Goal: Task Accomplishment & Management: Manage account settings

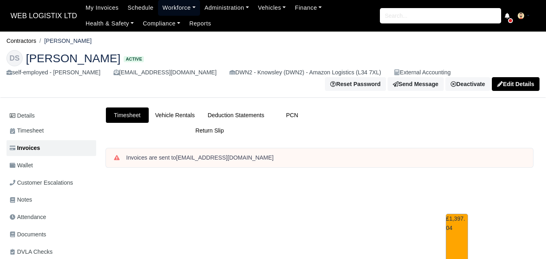
click at [183, 8] on link "Workforce" at bounding box center [179, 8] width 42 height 16
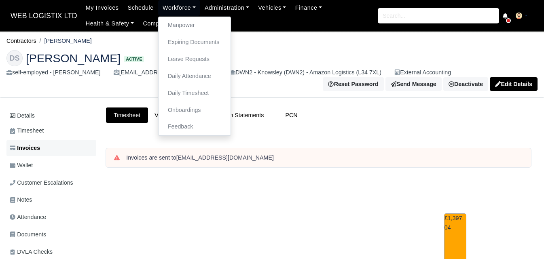
click at [33, 146] on span "Invoices" at bounding box center [25, 148] width 30 height 9
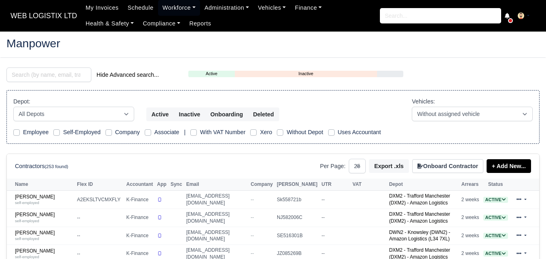
select select "25"
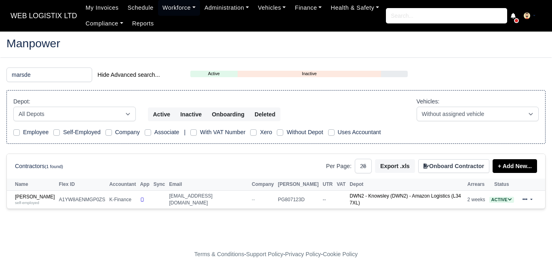
select select "25"
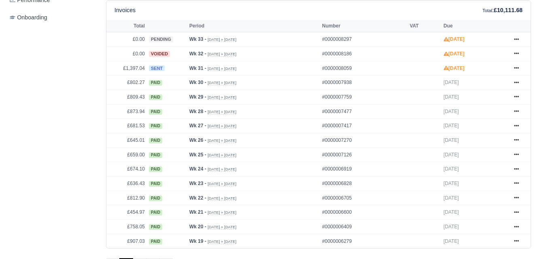
scroll to position [366, 0]
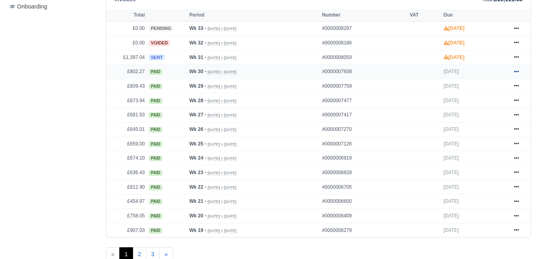
click at [520, 74] on link at bounding box center [516, 72] width 12 height 10
click at [515, 58] on icon at bounding box center [516, 57] width 5 height 5
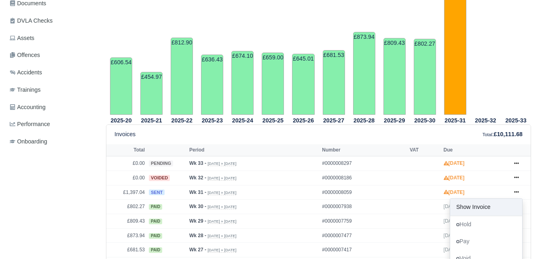
scroll to position [433, 0]
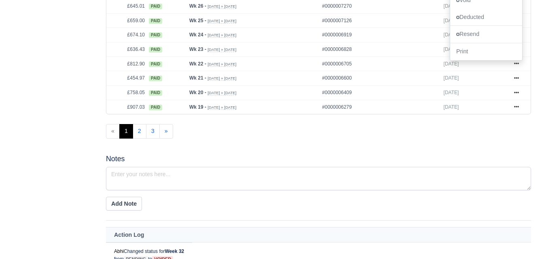
click at [540, 151] on div "Details Timesheet Invoices Wallet Customer Escalations Notes Attendance" at bounding box center [271, 31] width 543 height 827
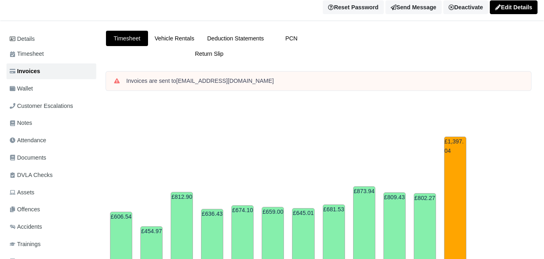
scroll to position [0, 0]
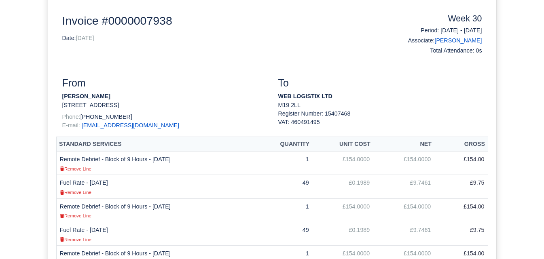
scroll to position [91, 0]
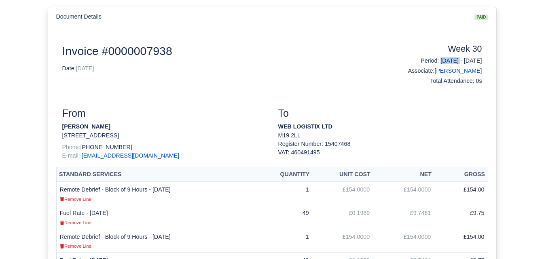
drag, startPoint x: 415, startPoint y: 60, endPoint x: 446, endPoint y: 60, distance: 31.1
click at [446, 60] on h6 "Period: 20/07/2025 - 26/07/2025" at bounding box center [434, 60] width 96 height 7
copy h6 "[DATE]"
drag, startPoint x: 452, startPoint y: 60, endPoint x: 489, endPoint y: 60, distance: 37.2
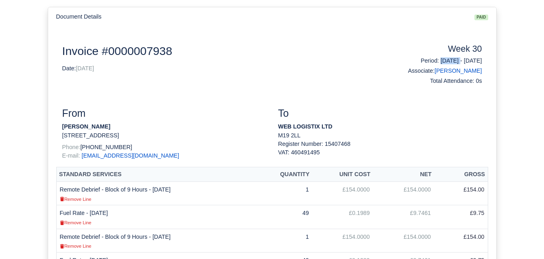
copy h6 "26/07/2025"
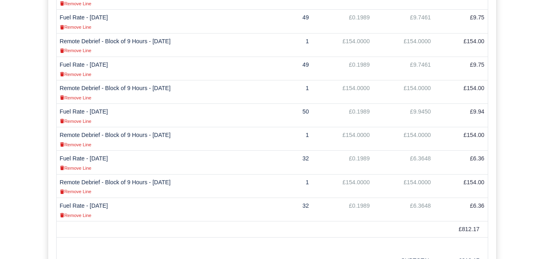
scroll to position [355, 0]
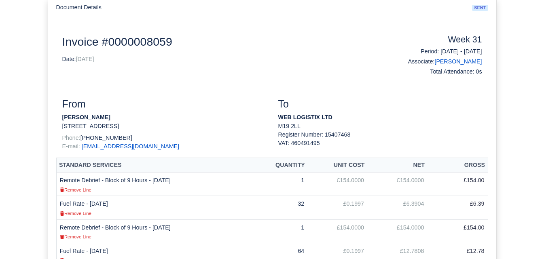
scroll to position [91, 0]
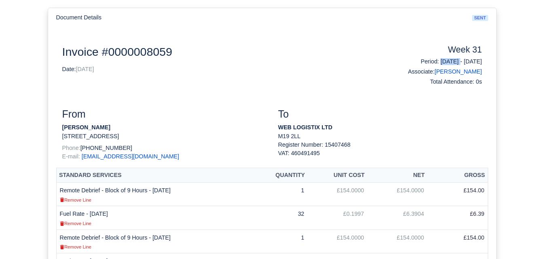
drag, startPoint x: 416, startPoint y: 60, endPoint x: 445, endPoint y: 60, distance: 29.1
click at [445, 60] on h6 "Period: 27/07/2025 - 02/08/2025" at bounding box center [434, 61] width 96 height 7
copy h6 "27/07/2025"
drag, startPoint x: 452, startPoint y: 61, endPoint x: 483, endPoint y: 61, distance: 31.1
click at [483, 61] on div "Week 31 Period: 27/07/2025 - 02/08/2025 Associate: Dean Shoreman Total Attendan…" at bounding box center [434, 67] width 108 height 44
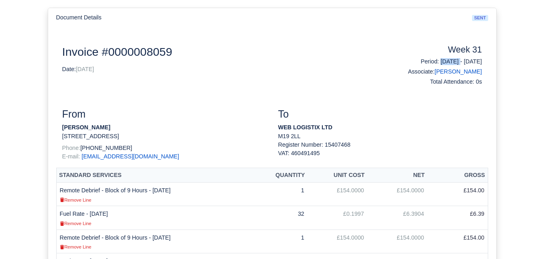
copy h6 "02/08/2025"
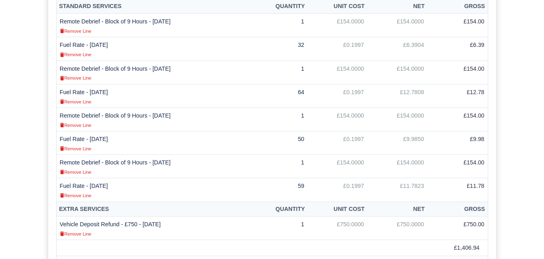
scroll to position [243, 0]
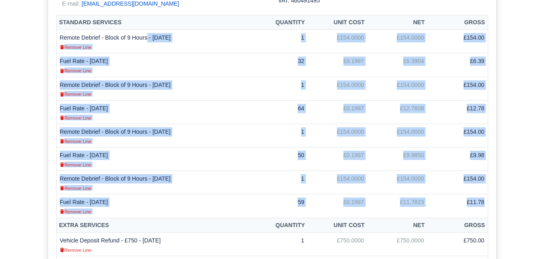
drag, startPoint x: 61, startPoint y: 36, endPoint x: 486, endPoint y: 201, distance: 455.6
click at [486, 201] on tbody "Remote Debrief - Block of 9 Hours - 28/07/2025 Remove Line 1 £154.0000 £154.000…" at bounding box center [271, 124] width 431 height 188
copy tbody "Remote Debrief - Block of 9 Hours - 28/07/2025 Remove Line 1 £154.0000 £154.000…"
click at [38, 146] on div "Document Details sent Document Invoice #0000008059 Date: 02/08/2025 Week 31 Per…" at bounding box center [272, 172] width 544 height 672
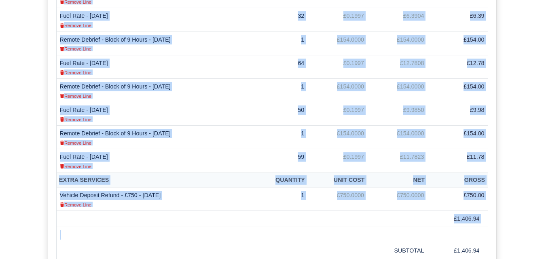
scroll to position [292, 0]
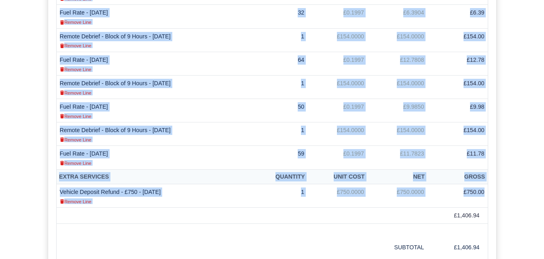
drag, startPoint x: 60, startPoint y: 36, endPoint x: 486, endPoint y: 197, distance: 455.6
click at [486, 197] on table "Standard Services Quantity Unit Cost Net Gross Remote Debrief - Block of 9 Hour…" at bounding box center [272, 126] width 432 height 321
copy table "Remote Debrief - Block of 9 Hours - 28/07/2025 Remove Line 1 £154.0000 £154.000…"
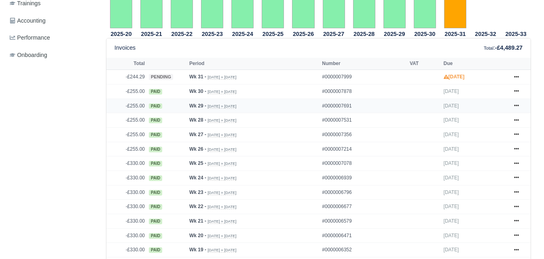
scroll to position [318, 0]
click at [516, 96] on link at bounding box center [516, 92] width 12 height 10
click at [518, 78] on icon at bounding box center [516, 76] width 5 height 5
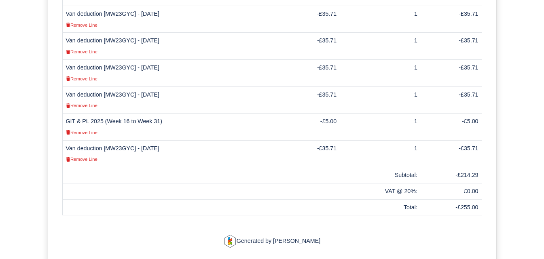
scroll to position [326, 0]
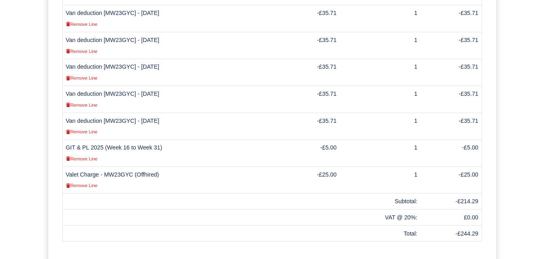
scroll to position [300, 0]
drag, startPoint x: 105, startPoint y: 174, endPoint x: 161, endPoint y: 175, distance: 56.2
click at [161, 175] on td "Valet Charge - MW23GYC (Offhired) Remove Line" at bounding box center [169, 180] width 214 height 27
copy td "MW23GYC (Offhired)"
click at [113, 175] on td "Valet Charge - MW23GYC (Offhired) Remove Line" at bounding box center [169, 180] width 214 height 27
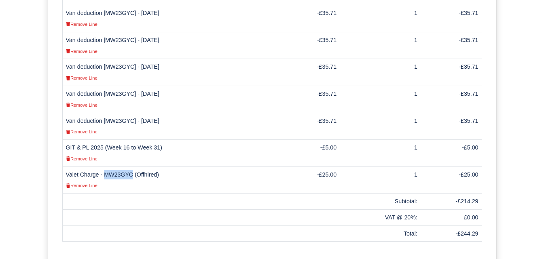
drag, startPoint x: 104, startPoint y: 173, endPoint x: 129, endPoint y: 173, distance: 25.1
click at [129, 173] on td "Valet Charge - MW23GYC (Offhired) Remove Line" at bounding box center [169, 180] width 214 height 27
copy td "MW23GYC"
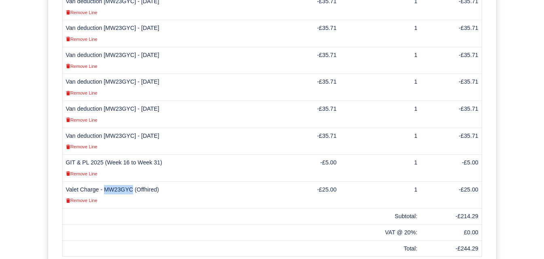
scroll to position [287, 0]
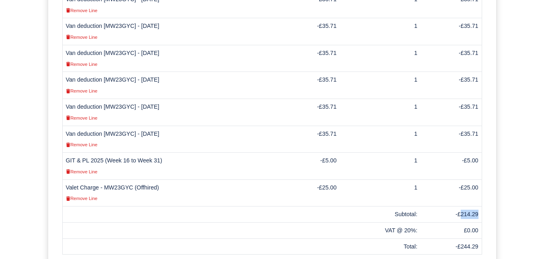
drag, startPoint x: 462, startPoint y: 214, endPoint x: 477, endPoint y: 214, distance: 15.0
click at [477, 214] on td "-£214.29" at bounding box center [451, 215] width 61 height 16
copy td "214.29"
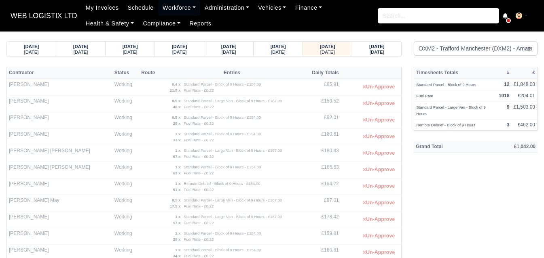
select select "1"
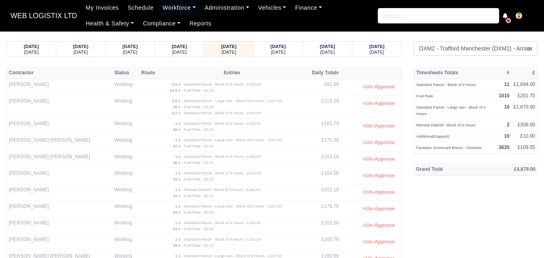
select select "1"
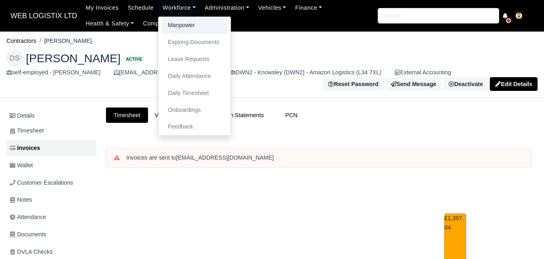
click at [180, 25] on link "Manpower" at bounding box center [195, 25] width 66 height 17
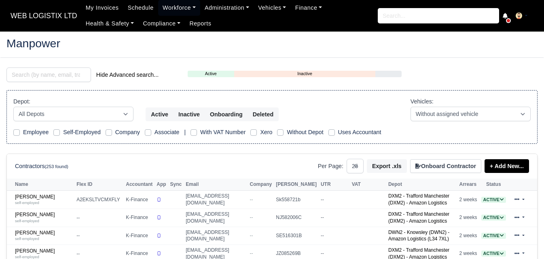
select select "25"
click at [57, 79] on input "search" at bounding box center [48, 75] width 85 height 15
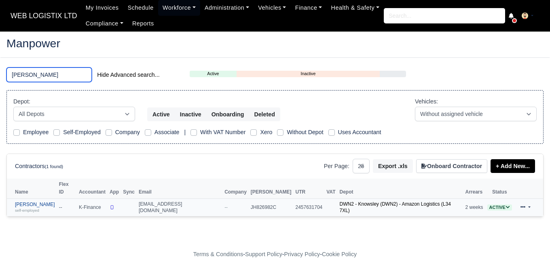
type input "[PERSON_NAME]"
click at [27, 208] on small "self-employed" at bounding box center [27, 210] width 24 height 4
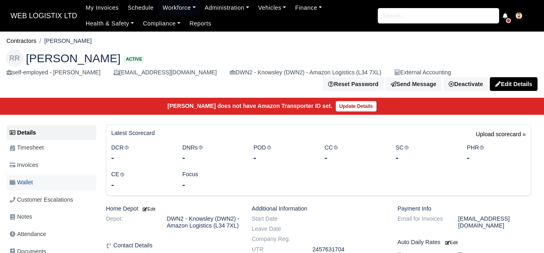
click at [36, 175] on link "Wallet" at bounding box center [51, 183] width 90 height 16
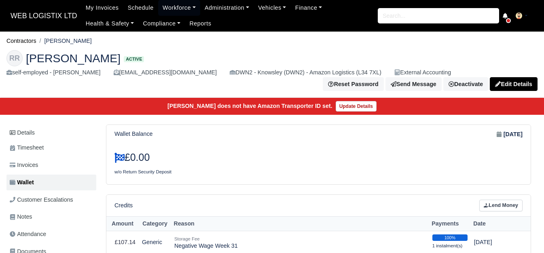
drag, startPoint x: 46, startPoint y: 42, endPoint x: 78, endPoint y: 41, distance: 32.0
click at [78, 41] on li "[PERSON_NAME]" at bounding box center [63, 40] width 55 height 9
copy li "[PERSON_NAME]"
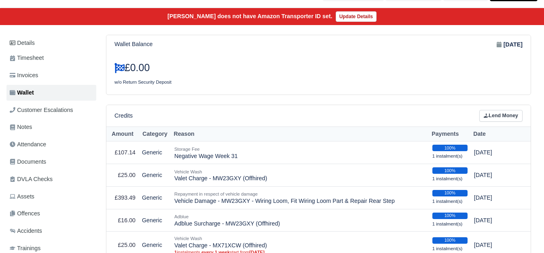
scroll to position [114, 0]
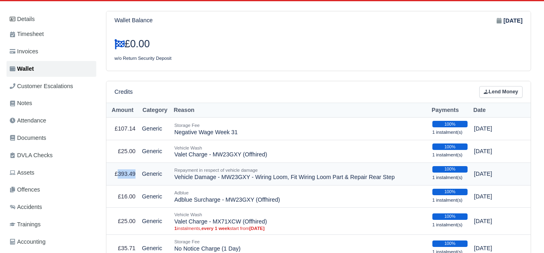
drag, startPoint x: 117, startPoint y: 169, endPoint x: 134, endPoint y: 173, distance: 17.4
click at [134, 173] on td "£393.49" at bounding box center [122, 174] width 32 height 23
copy td "393.49"
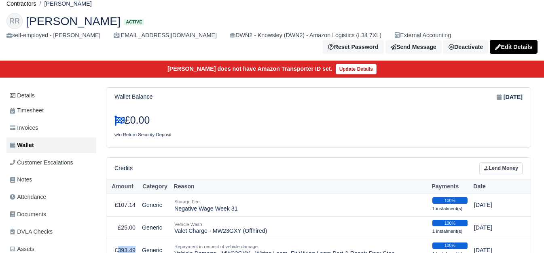
scroll to position [0, 0]
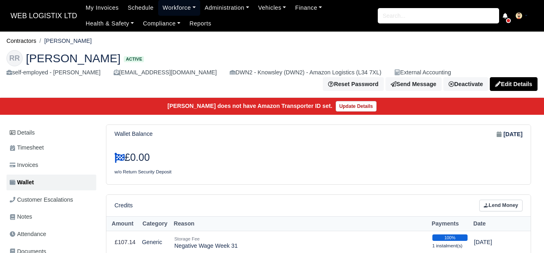
click at [175, 4] on link "Workforce" at bounding box center [179, 8] width 42 height 16
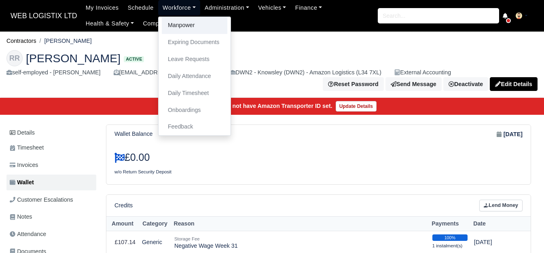
click at [167, 28] on link "Manpower" at bounding box center [195, 25] width 66 height 17
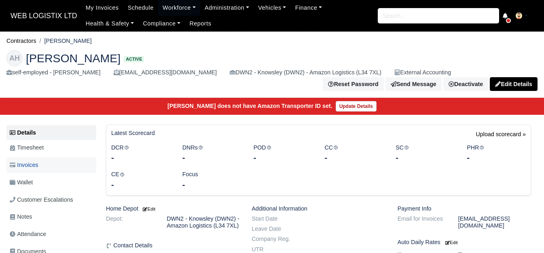
click at [38, 163] on span "Invoices" at bounding box center [24, 165] width 28 height 9
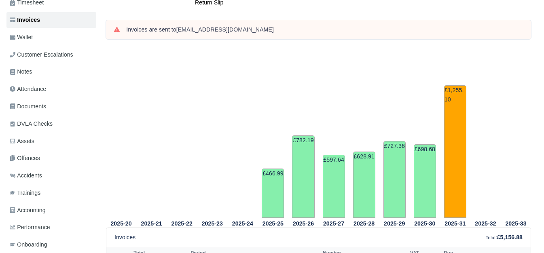
scroll to position [315, 0]
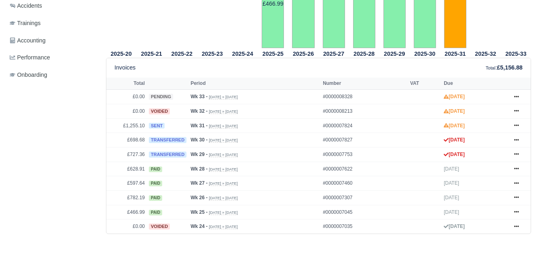
drag, startPoint x: 550, startPoint y: 49, endPoint x: 549, endPoint y: 134, distance: 85.7
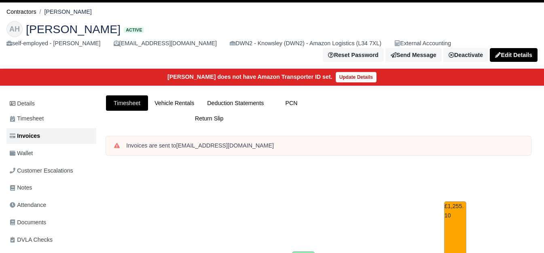
scroll to position [22, 0]
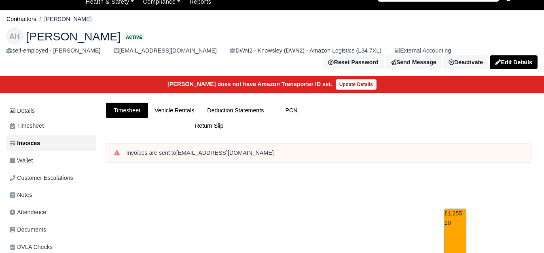
drag, startPoint x: 48, startPoint y: 20, endPoint x: 74, endPoint y: 19, distance: 26.3
click at [74, 19] on ol "Contractors Ali Hawass" at bounding box center [271, 19] width 531 height 13
copy li "[PERSON_NAME]"
click at [124, 31] on div "Active" at bounding box center [134, 34] width 20 height 11
drag, startPoint x: 47, startPoint y: 17, endPoint x: 81, endPoint y: 17, distance: 33.6
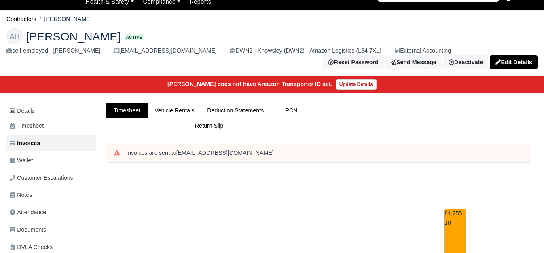
click at [81, 17] on ol "Contractors Ali Hawass" at bounding box center [271, 19] width 531 height 13
copy li "[PERSON_NAME]"
click at [52, 153] on link "Wallet" at bounding box center [51, 161] width 90 height 16
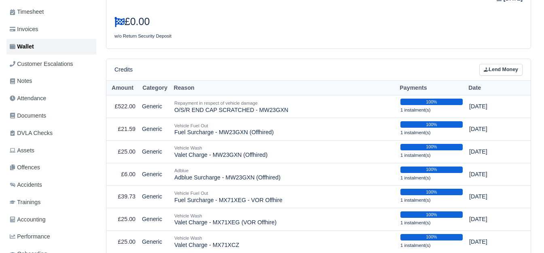
scroll to position [137, 0]
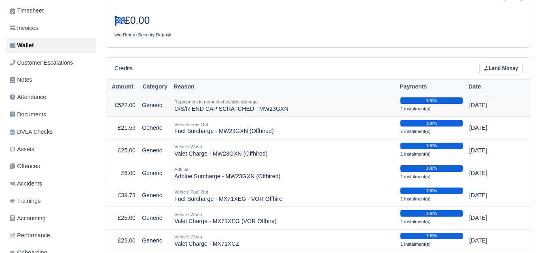
click at [266, 106] on td "Repayment in respect of vehicle damage O/S/R END CAP SCRATCHED - MW23GXN" at bounding box center [284, 105] width 226 height 23
drag, startPoint x: 254, startPoint y: 105, endPoint x: 282, endPoint y: 106, distance: 28.3
click at [282, 106] on td "Repayment in respect of vehicle damage O/S/R END CAP SCRATCHED - MW23GXN" at bounding box center [284, 105] width 226 height 23
copy td "MW23GXN"
